Goal: Task Accomplishment & Management: Use online tool/utility

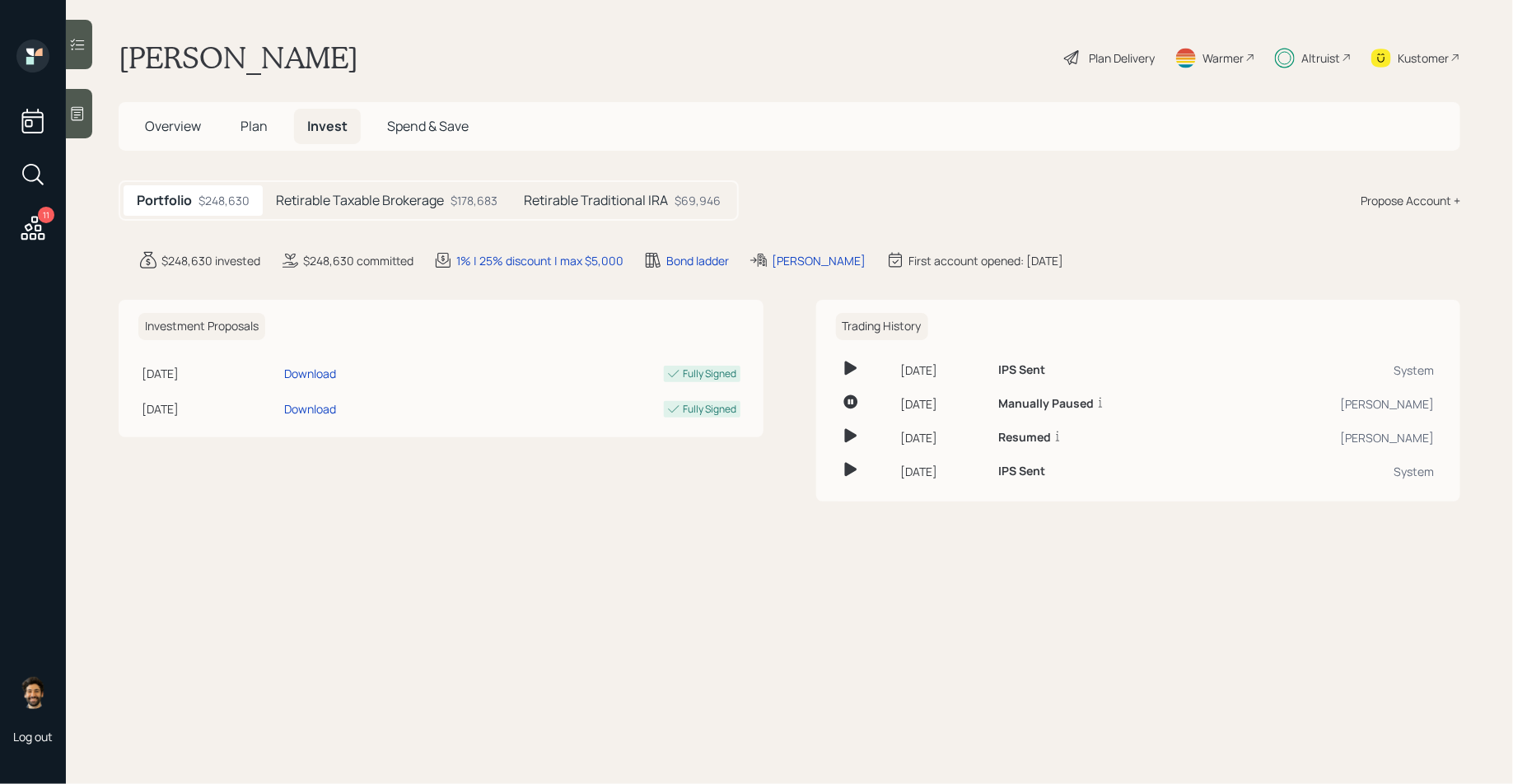
click at [342, 210] on div "Retirable Taxable Brokerage $178,683" at bounding box center [386, 201] width 248 height 30
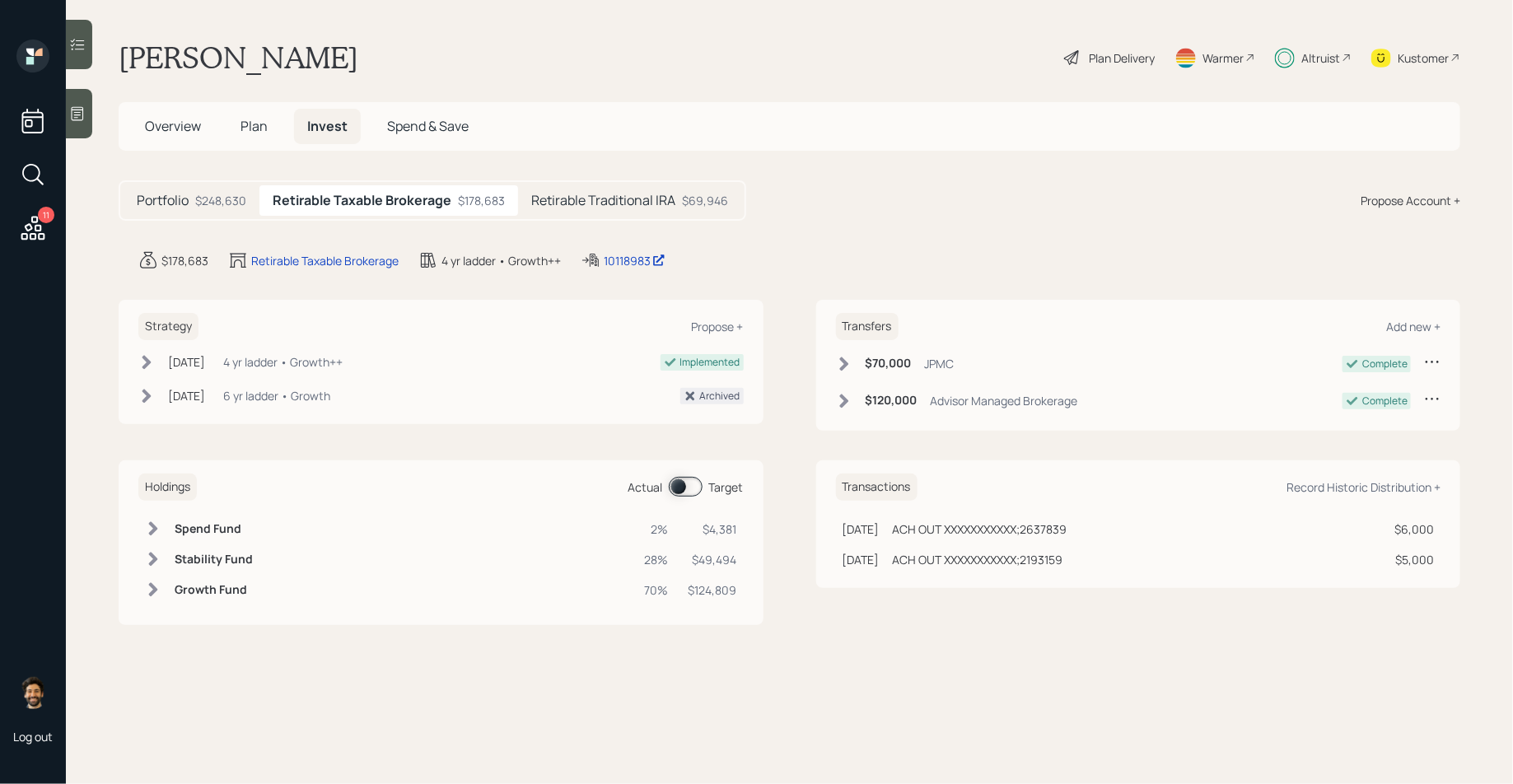
click at [1298, 59] on div "Altruist" at bounding box center [1313, 58] width 76 height 36
click at [1305, 56] on div "Altruist" at bounding box center [1321, 58] width 39 height 17
click at [1102, 60] on div "Plan Delivery" at bounding box center [1122, 58] width 66 height 17
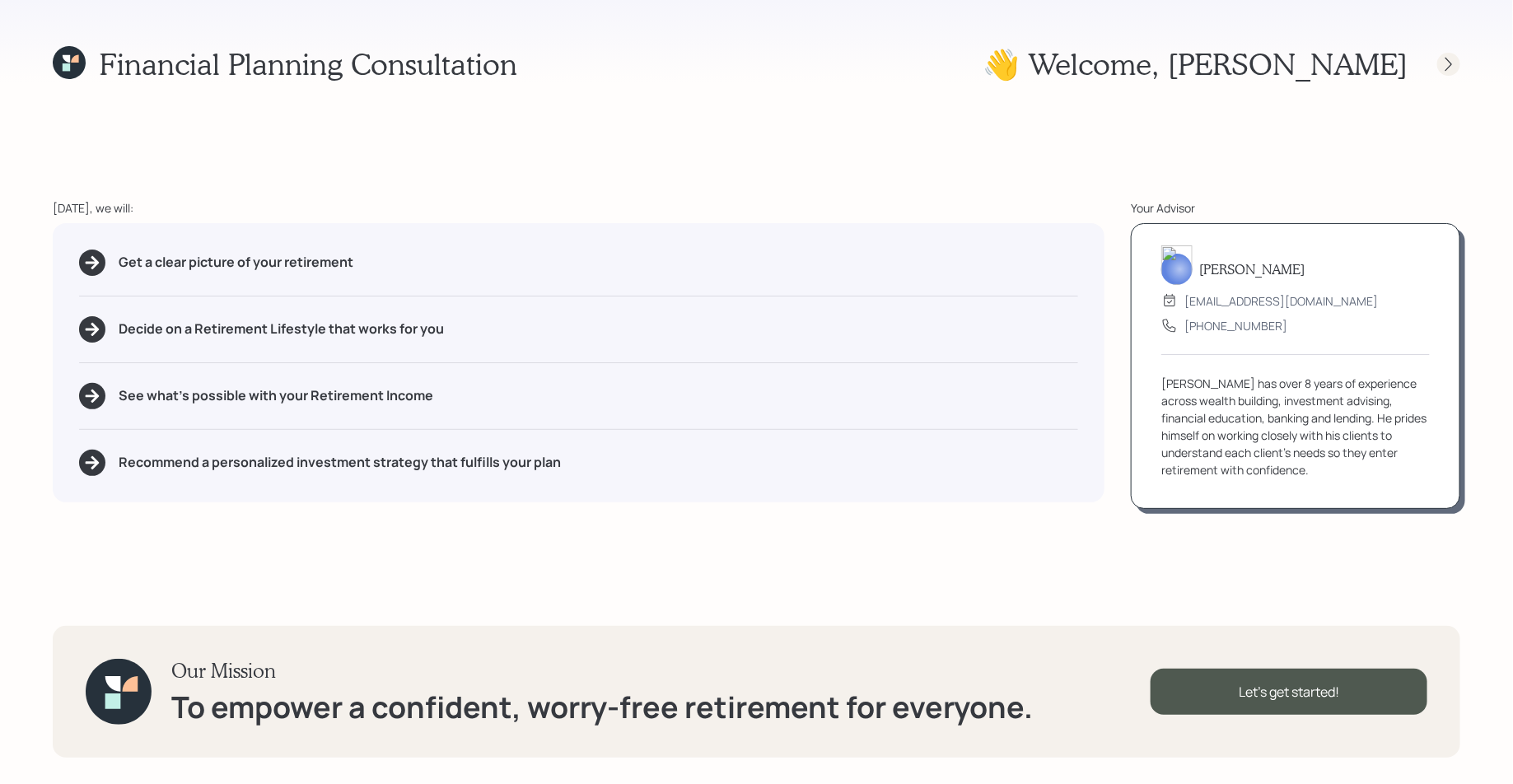
click at [1446, 54] on div at bounding box center [1449, 64] width 23 height 23
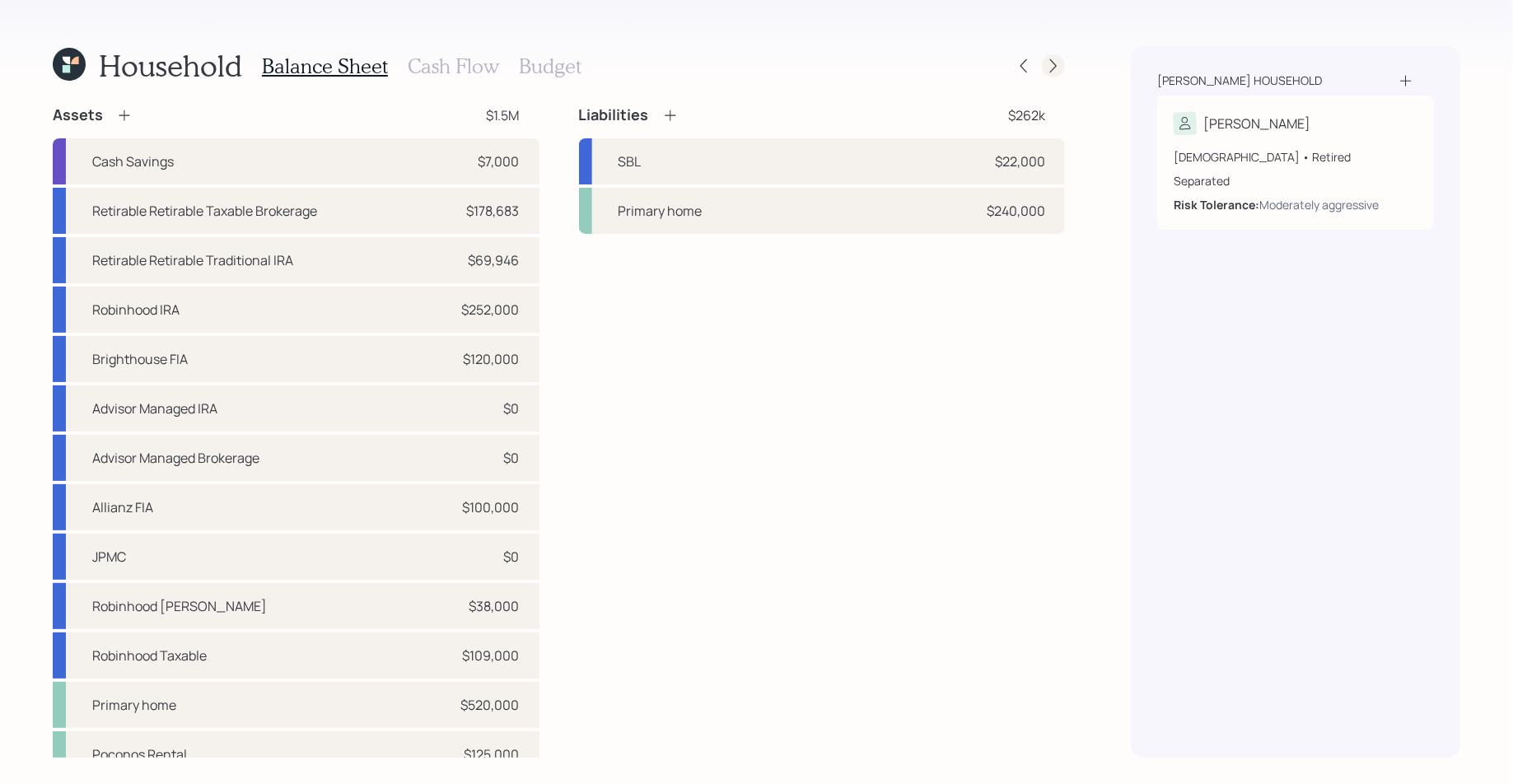
click at [1052, 63] on icon at bounding box center [1053, 66] width 17 height 17
